Goal: Use online tool/utility: Use online tool/utility

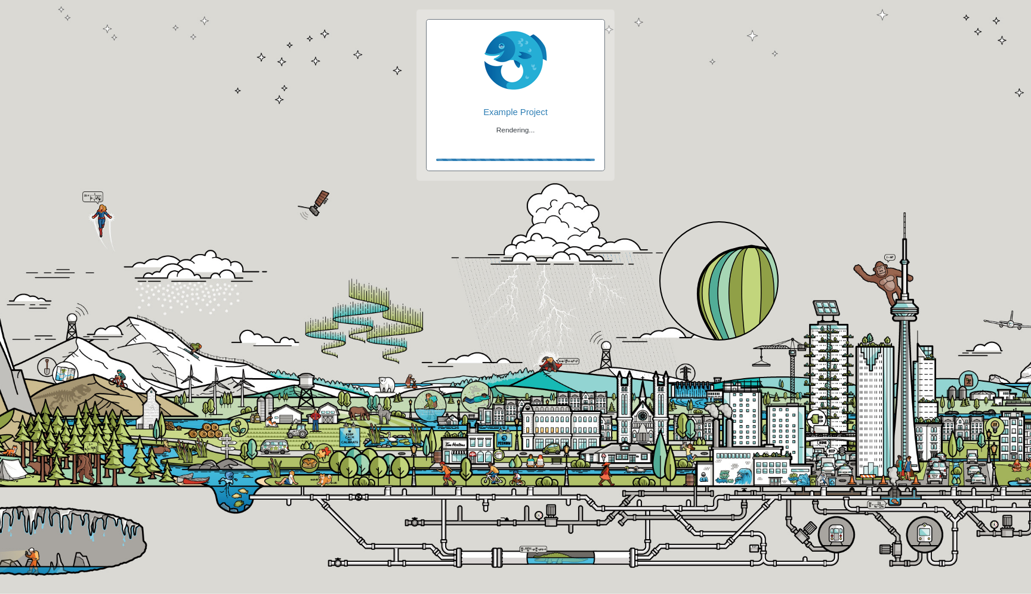
checkbox input "true"
checkbox input "false"
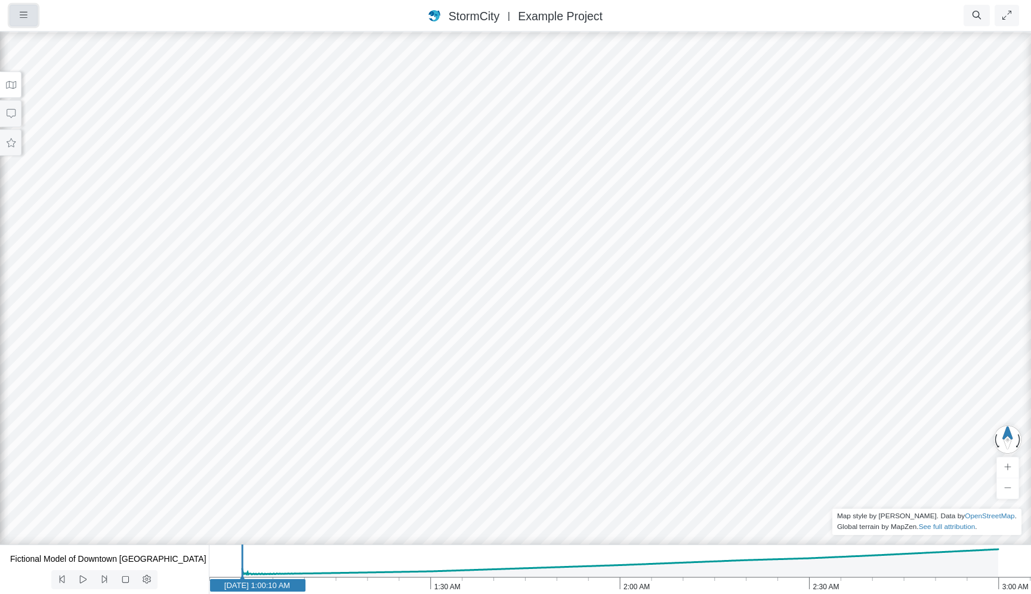
click at [17, 19] on button "button" at bounding box center [24, 15] width 28 height 21
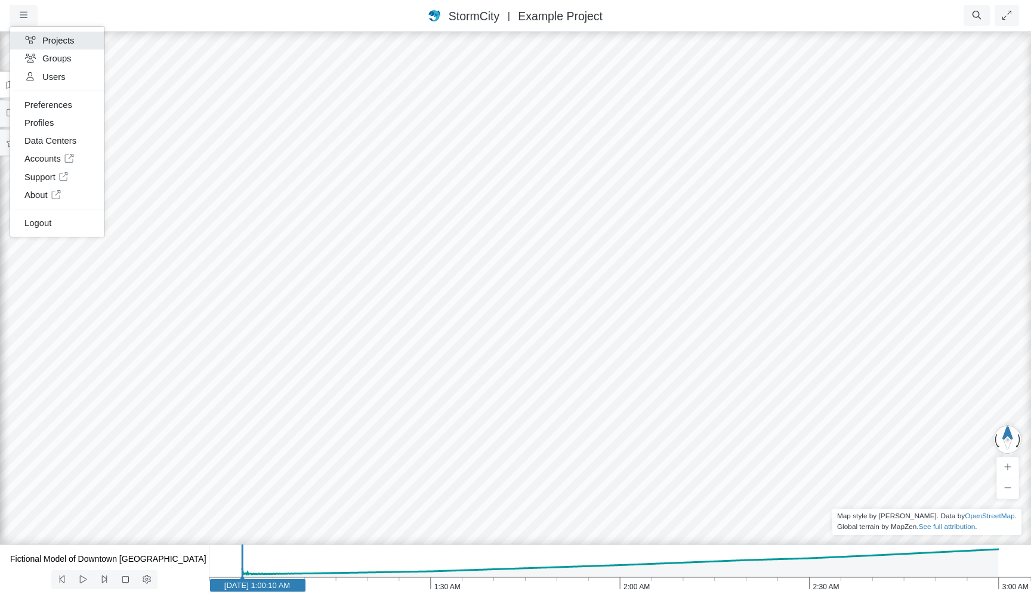
click at [63, 42] on link "Projects" at bounding box center [57, 41] width 94 height 18
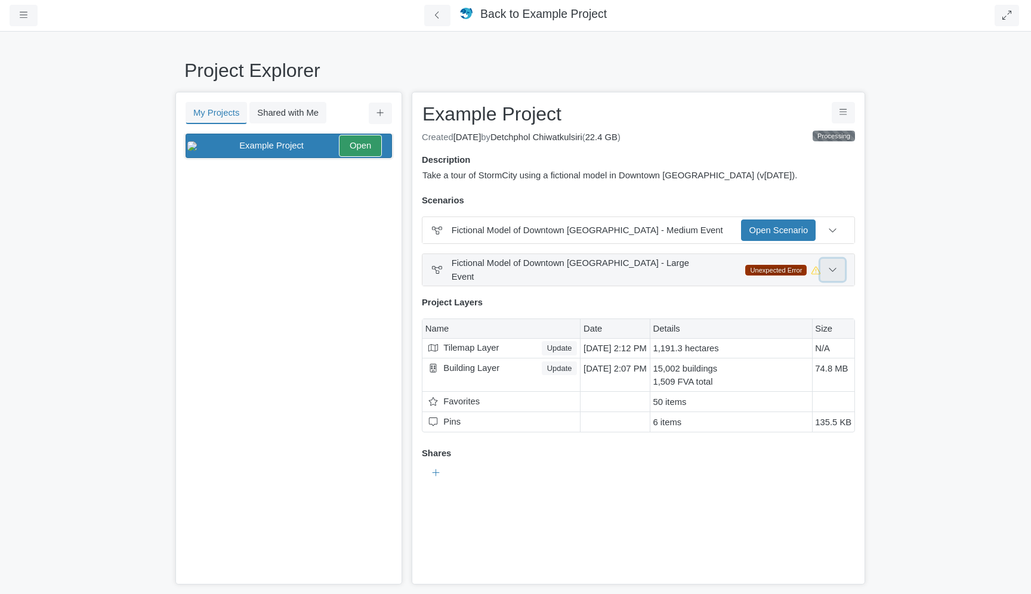
click at [840, 265] on button at bounding box center [832, 269] width 24 height 21
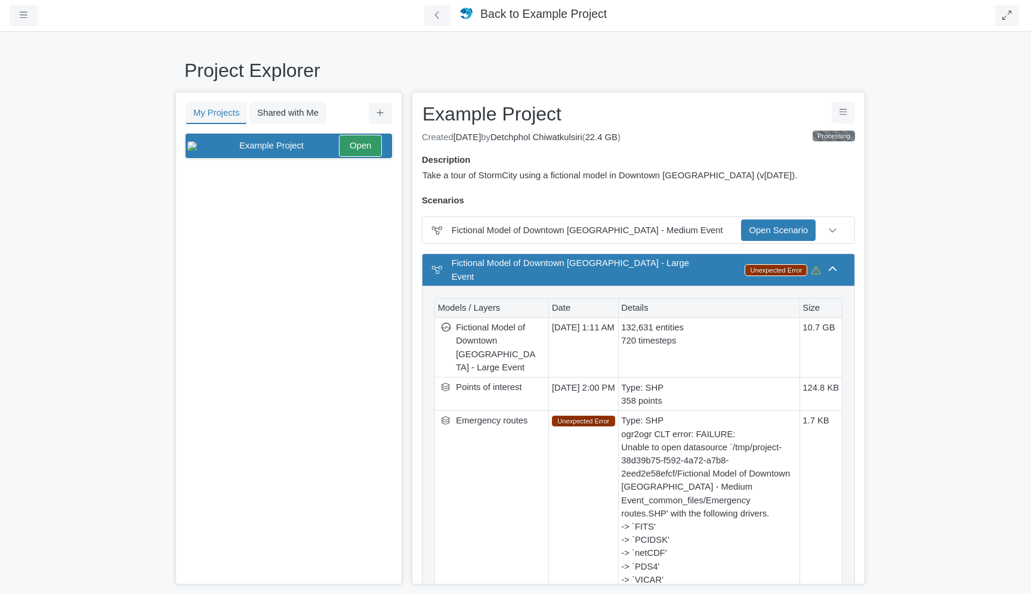
click at [811, 267] on icon at bounding box center [815, 271] width 9 height 8
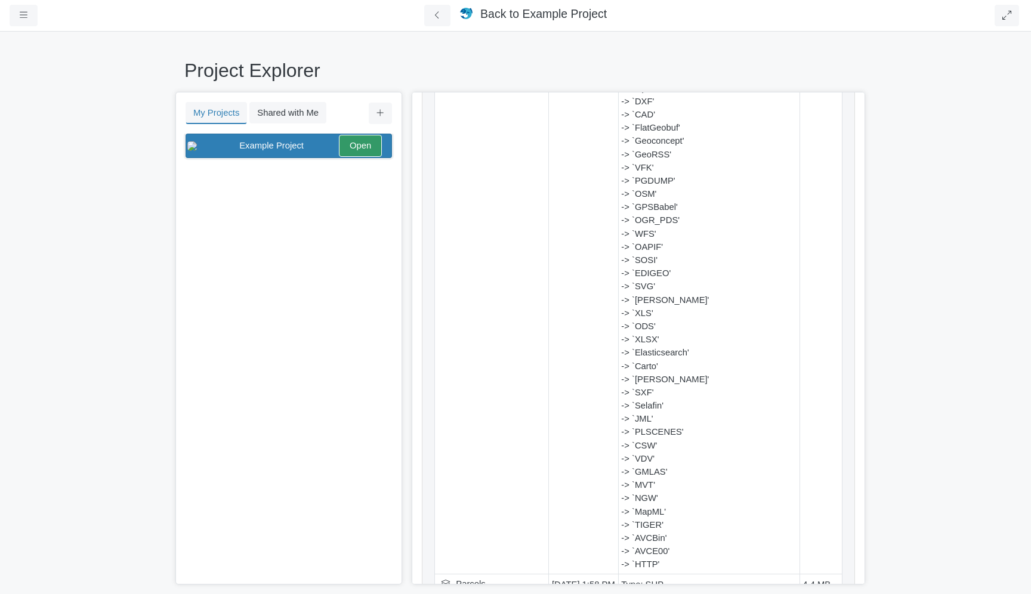
scroll to position [2492, 0]
